Goal: Information Seeking & Learning: Learn about a topic

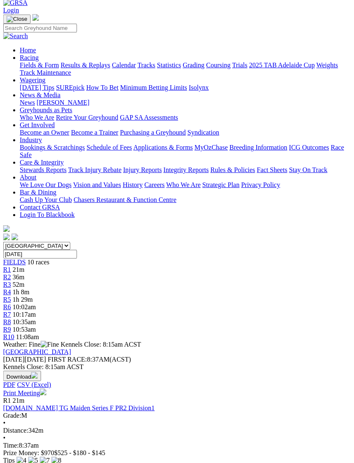
scroll to position [37, 6]
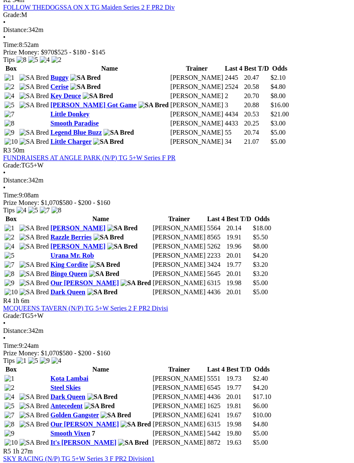
scroll to position [595, 7]
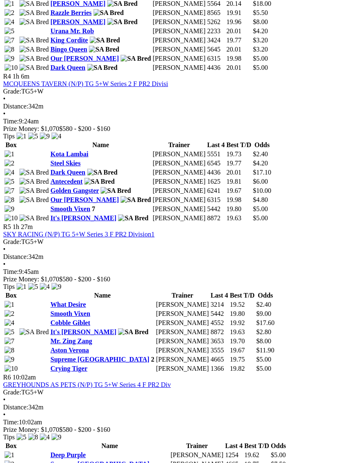
scroll to position [822, 6]
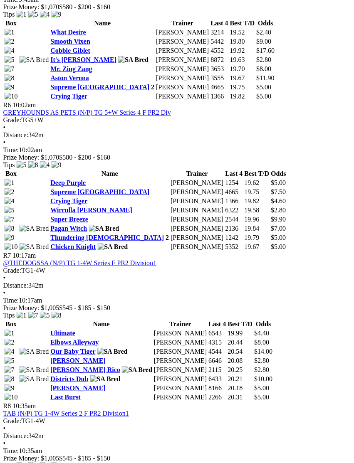
scroll to position [1134, 6]
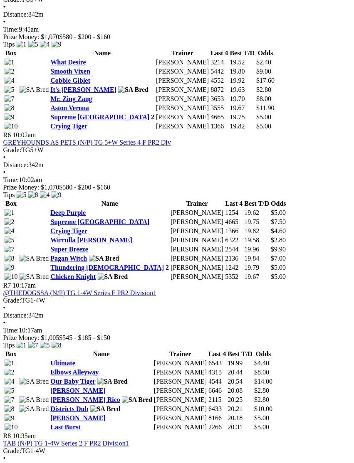
scroll to position [1038, 6]
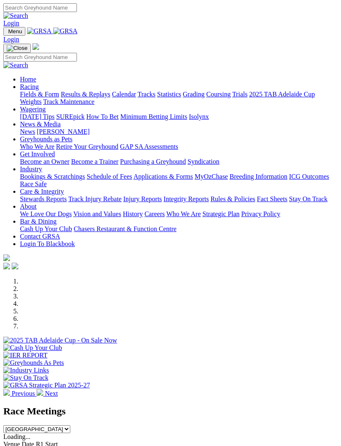
scroll to position [284, 0]
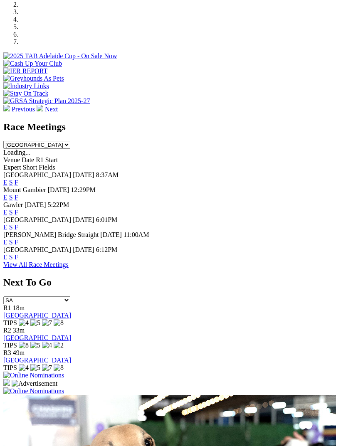
click at [18, 209] on link "F" at bounding box center [17, 212] width 4 height 7
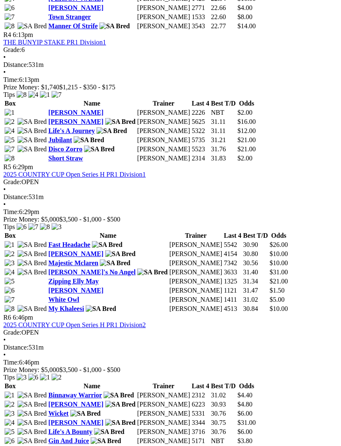
scroll to position [830, 0]
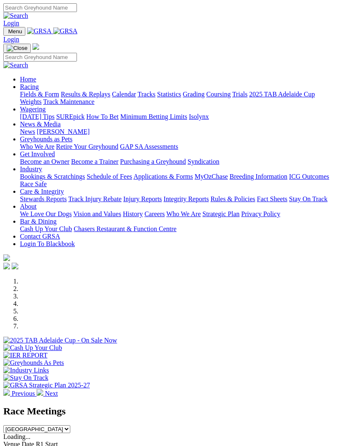
scroll to position [311, 0]
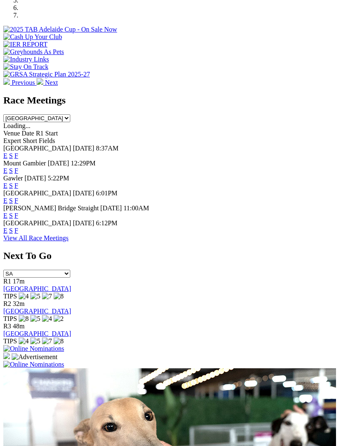
click at [18, 197] on link "F" at bounding box center [17, 200] width 4 height 7
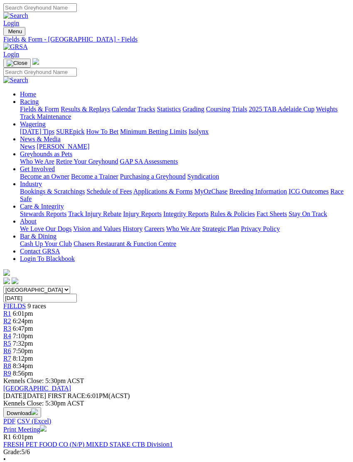
click at [7, 33] on img "Toggle navigation" at bounding box center [7, 33] width 0 height 0
click at [112, 113] on link "Calendar" at bounding box center [124, 109] width 24 height 7
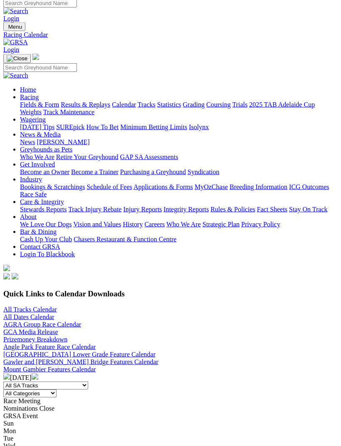
scroll to position [5, 0]
click at [36, 305] on link "All Tracks Calendar" at bounding box center [30, 308] width 54 height 7
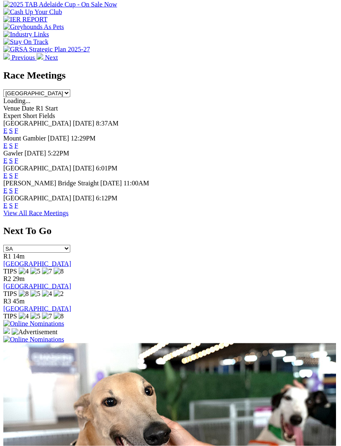
scroll to position [336, 0]
click at [18, 202] on link "F" at bounding box center [17, 205] width 4 height 7
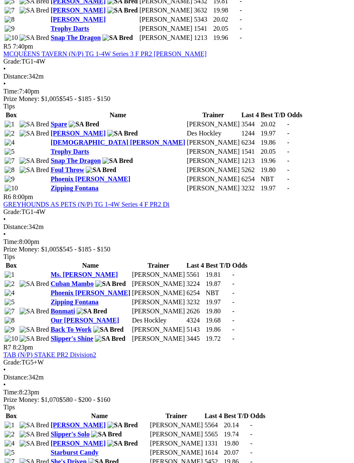
scroll to position [1044, 0]
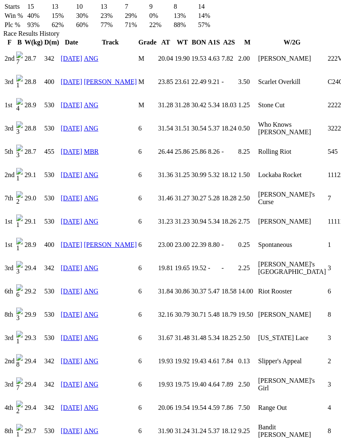
scroll to position [575, 0]
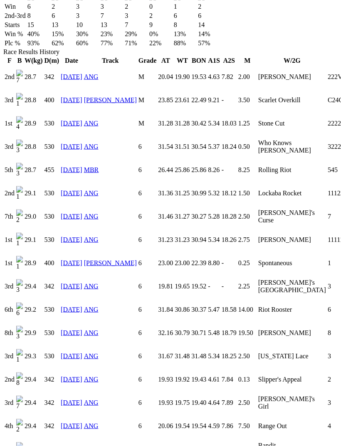
click at [327, 345] on td "3" at bounding box center [346, 356] width 39 height 22
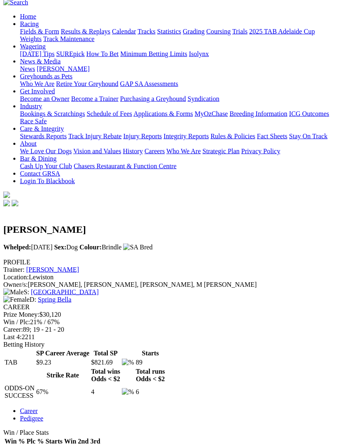
scroll to position [0, 0]
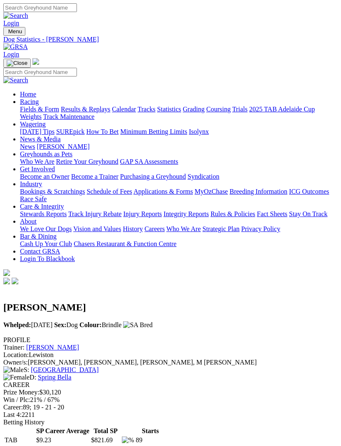
click at [7, 33] on img "Toggle navigation" at bounding box center [7, 33] width 0 height 0
click at [77, 68] on input "Search" at bounding box center [40, 72] width 74 height 9
type input "Charlie brother"
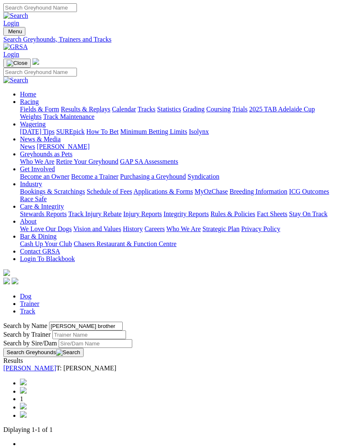
click at [56, 364] on link "[PERSON_NAME]" at bounding box center [29, 367] width 53 height 7
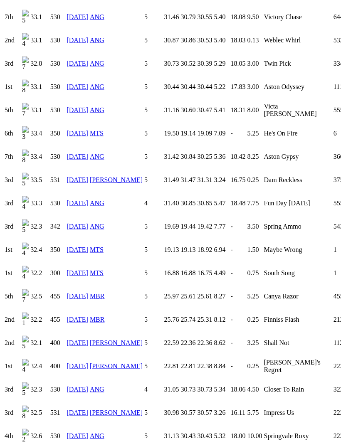
scroll to position [1513, 0]
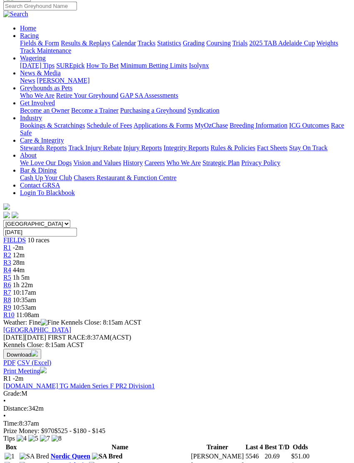
scroll to position [66, 0]
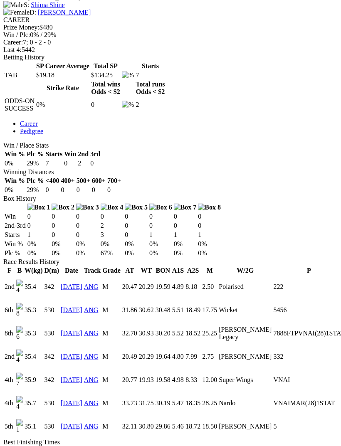
scroll to position [365, 0]
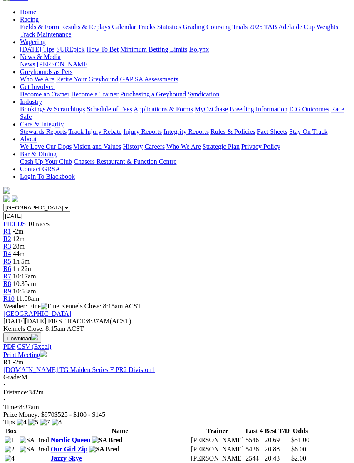
scroll to position [82, 0]
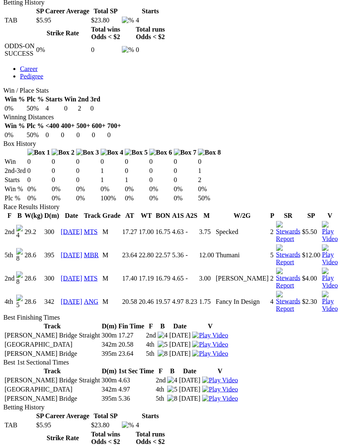
scroll to position [459, 0]
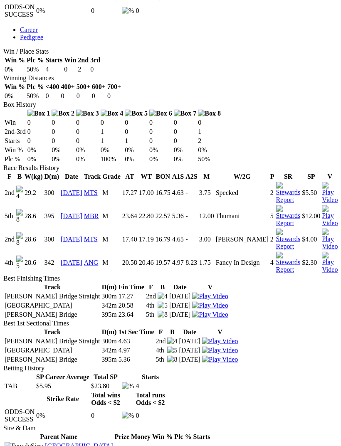
click at [329, 252] on img at bounding box center [330, 263] width 16 height 22
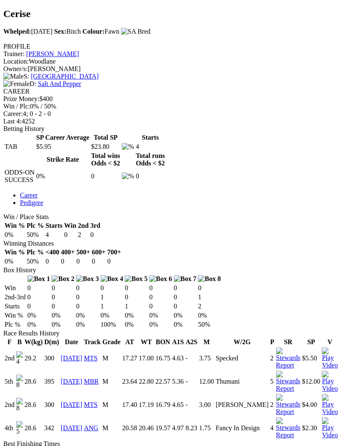
scroll to position [287, 0]
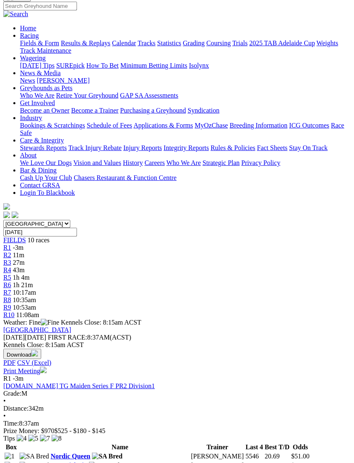
scroll to position [73, 0]
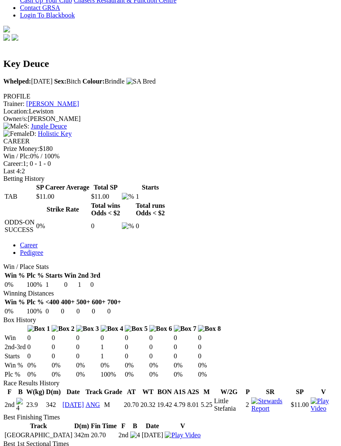
scroll to position [274, 0]
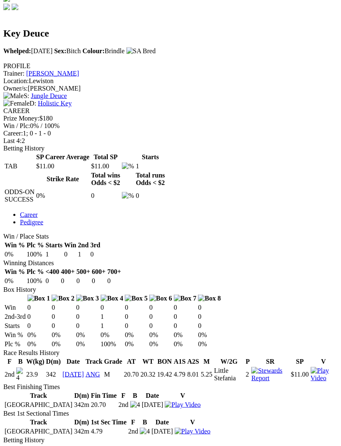
click at [330, 367] on img at bounding box center [323, 374] width 26 height 15
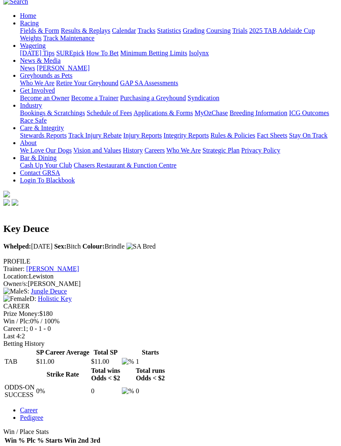
scroll to position [66, 0]
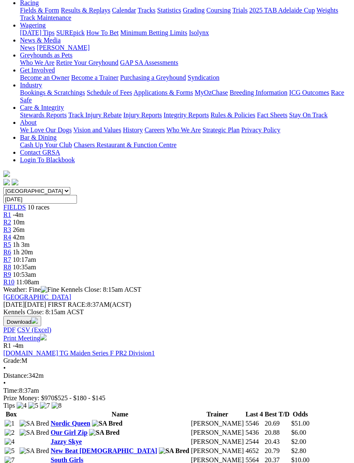
scroll to position [98, 0]
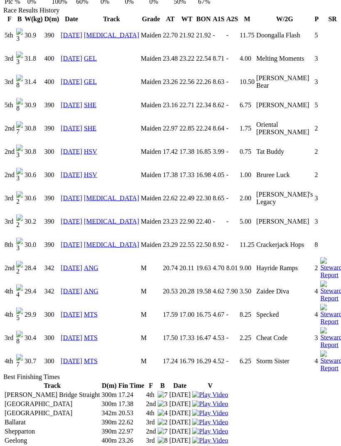
scroll to position [617, 0]
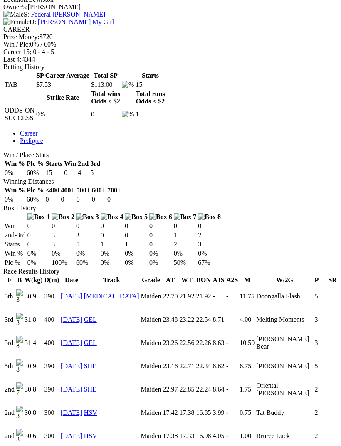
scroll to position [353, 0]
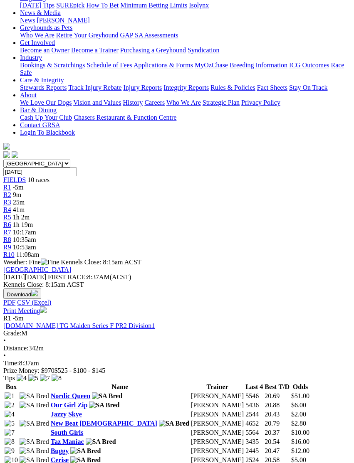
scroll to position [126, 0]
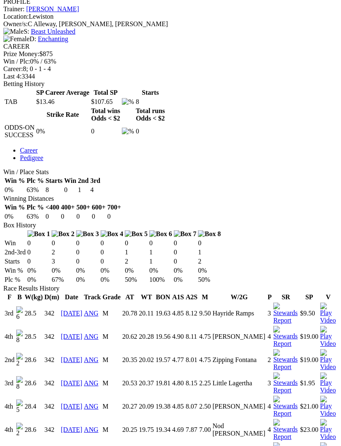
scroll to position [340, 0]
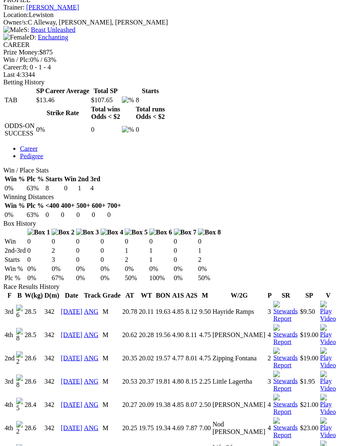
click at [331, 371] on img at bounding box center [328, 382] width 16 height 22
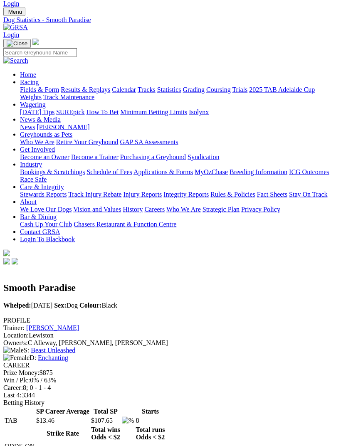
scroll to position [18, 0]
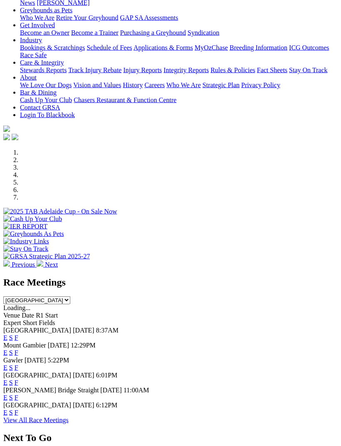
scroll to position [129, 0]
click at [18, 334] on link "F" at bounding box center [17, 337] width 4 height 7
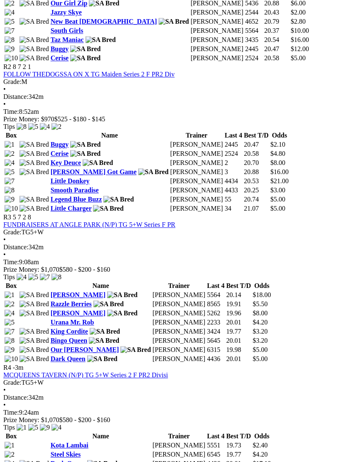
scroll to position [528, 0]
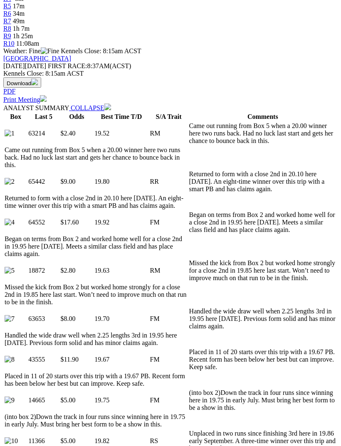
scroll to position [350, 0]
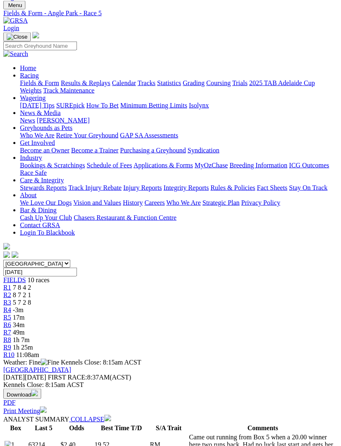
scroll to position [0, 0]
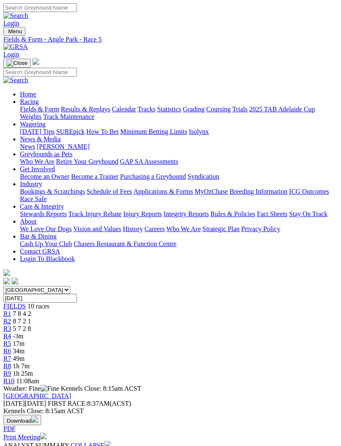
click at [11, 317] on link "R2" at bounding box center [7, 320] width 8 height 7
